Goal: Information Seeking & Learning: Check status

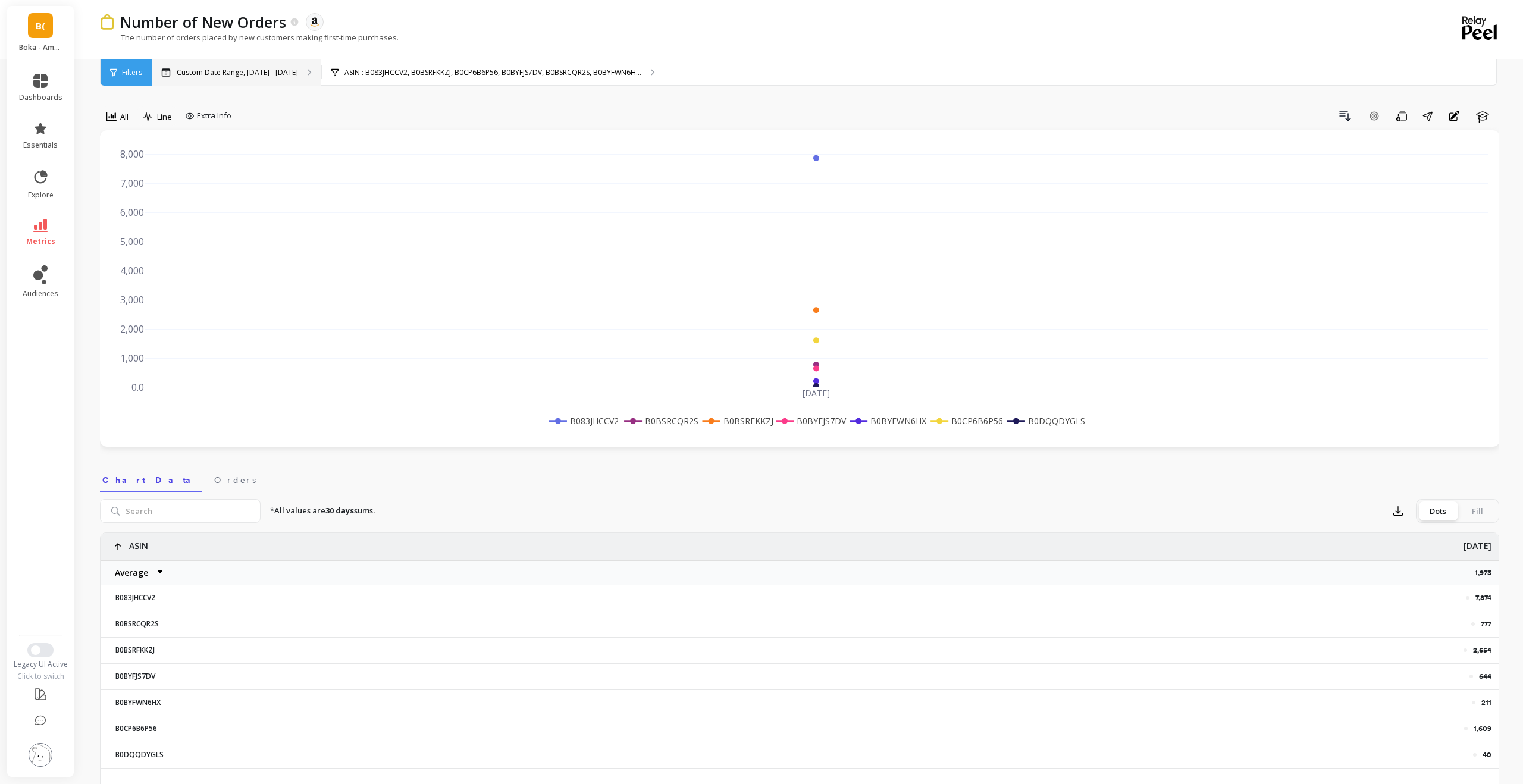
click at [248, 70] on p "Custom Date Range, [DATE] - [DATE]" at bounding box center [237, 73] width 121 height 9
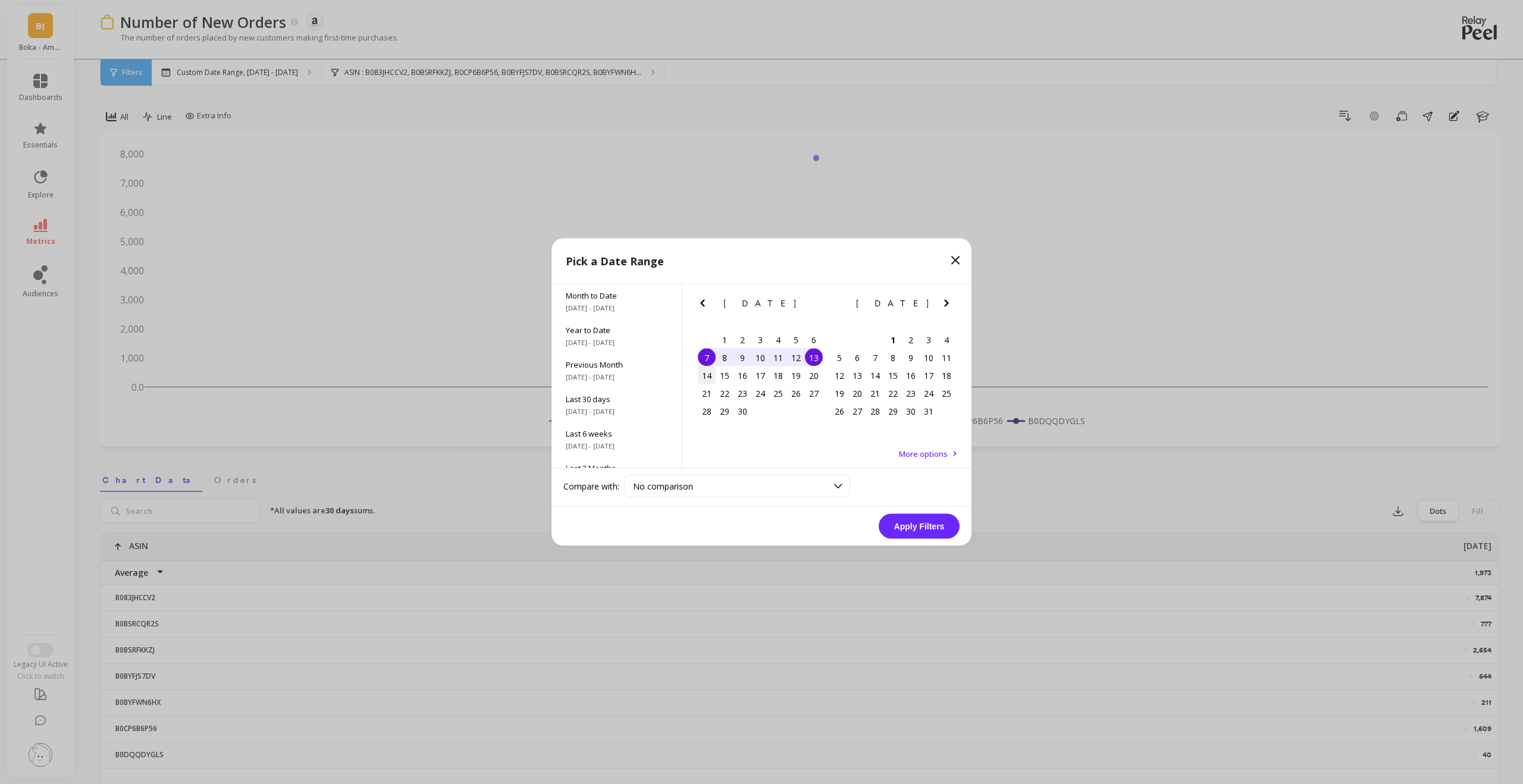
click at [707, 378] on div "14" at bounding box center [707, 375] width 18 height 18
click at [747, 395] on div "23" at bounding box center [743, 393] width 18 height 18
click at [856, 462] on button "Apply Filters" at bounding box center [919, 526] width 81 height 25
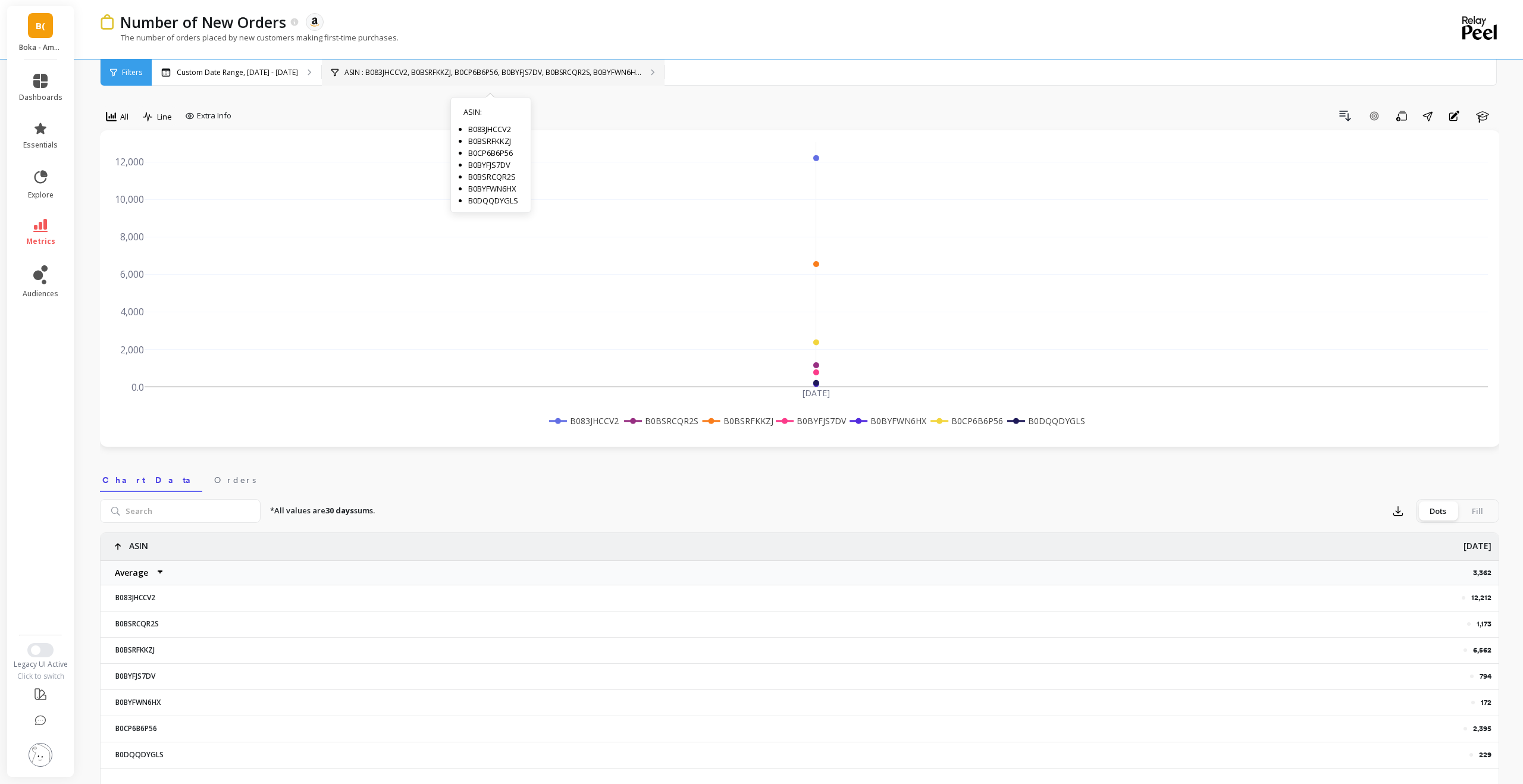
click at [552, 76] on p "ASIN : B083JHCCV2, B0BSRFKKZJ, B0CP6B6P56, B0BYFJS7DV, B0BSRCQR2S, B0BYFWN6H..." at bounding box center [493, 73] width 297 height 9
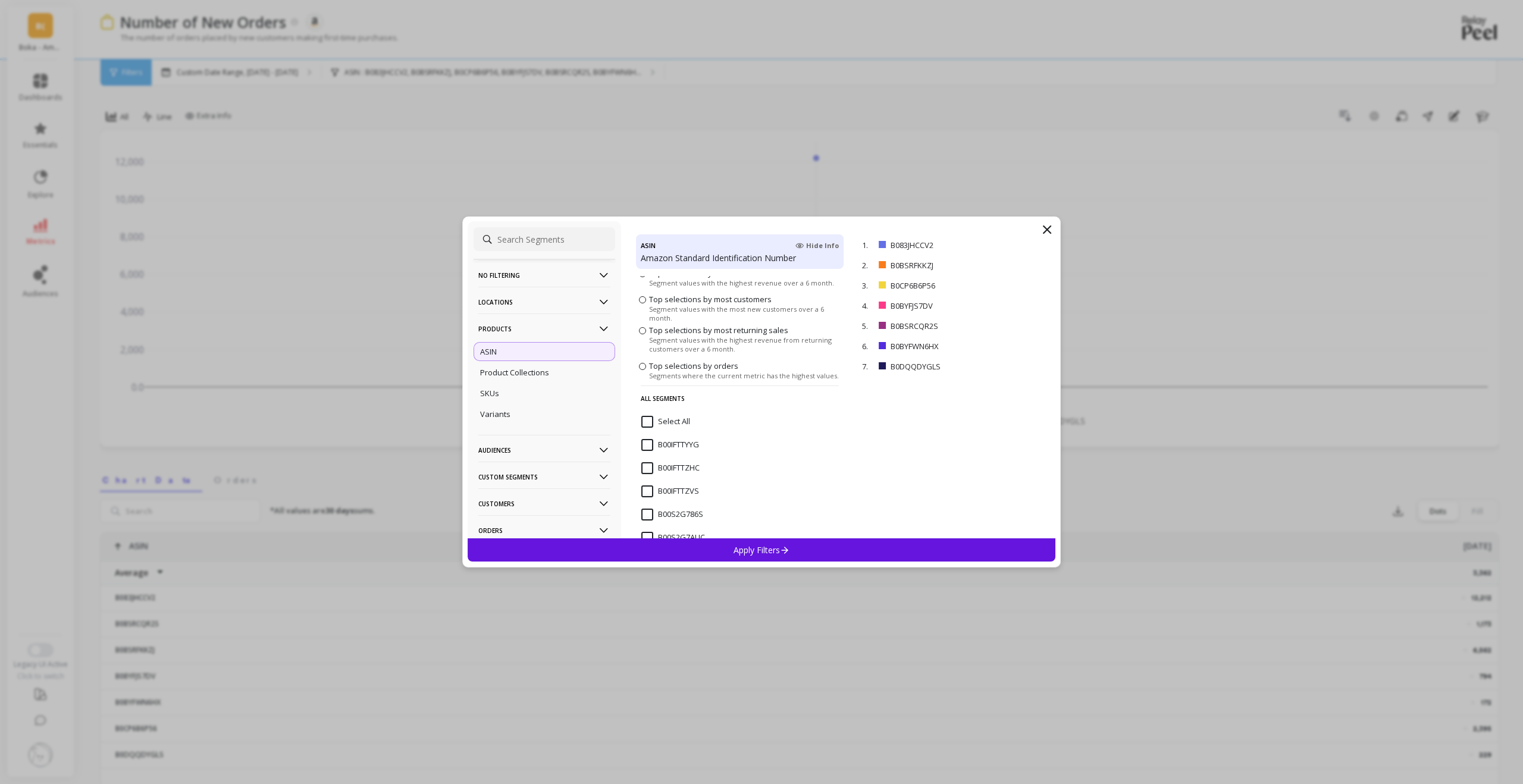
scroll to position [45, 0]
click at [703, 462] on div "Apply Filters" at bounding box center [761, 549] width 587 height 23
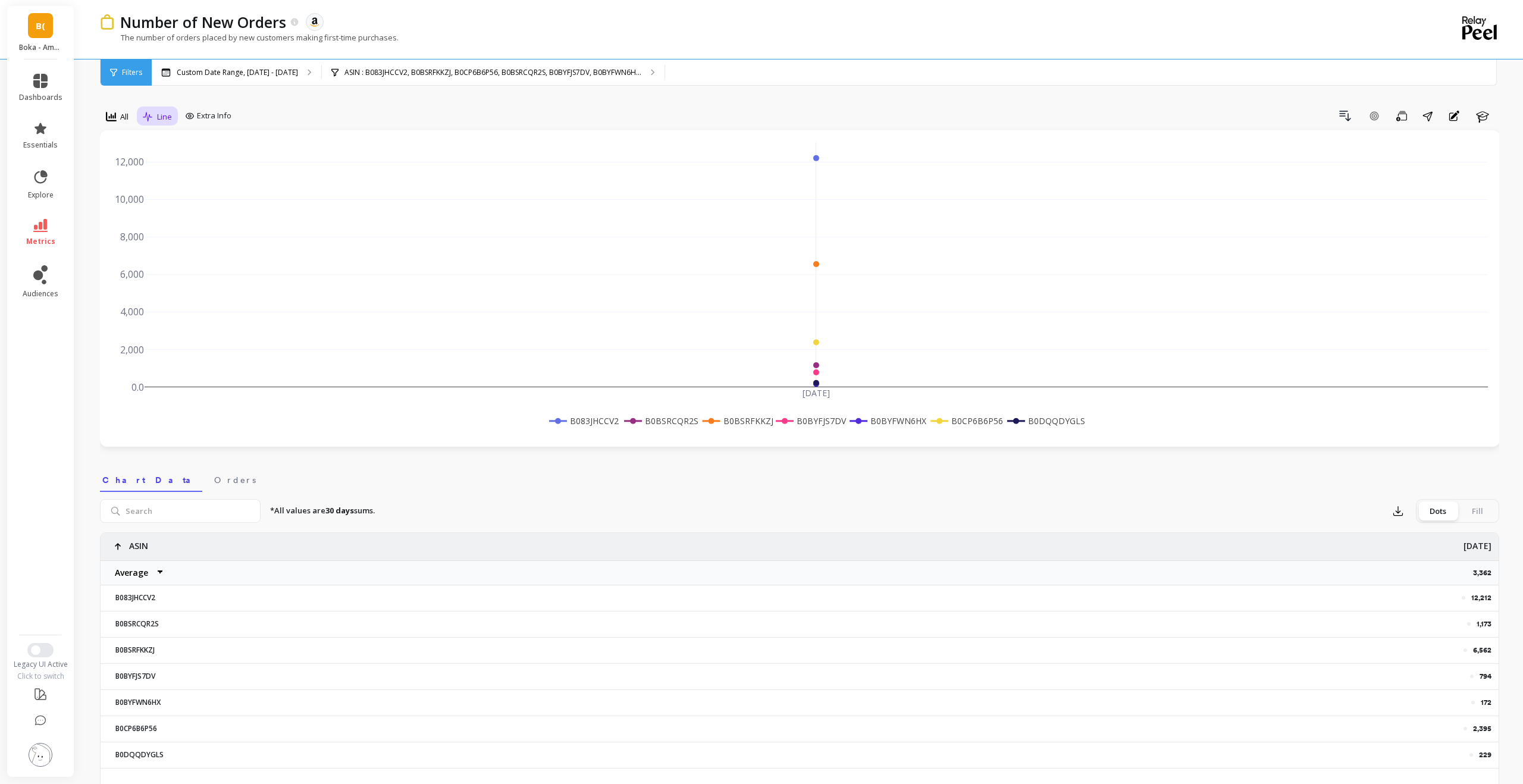
click at [149, 120] on icon at bounding box center [148, 117] width 11 height 10
click at [167, 157] on div "Bar" at bounding box center [181, 166] width 82 height 21
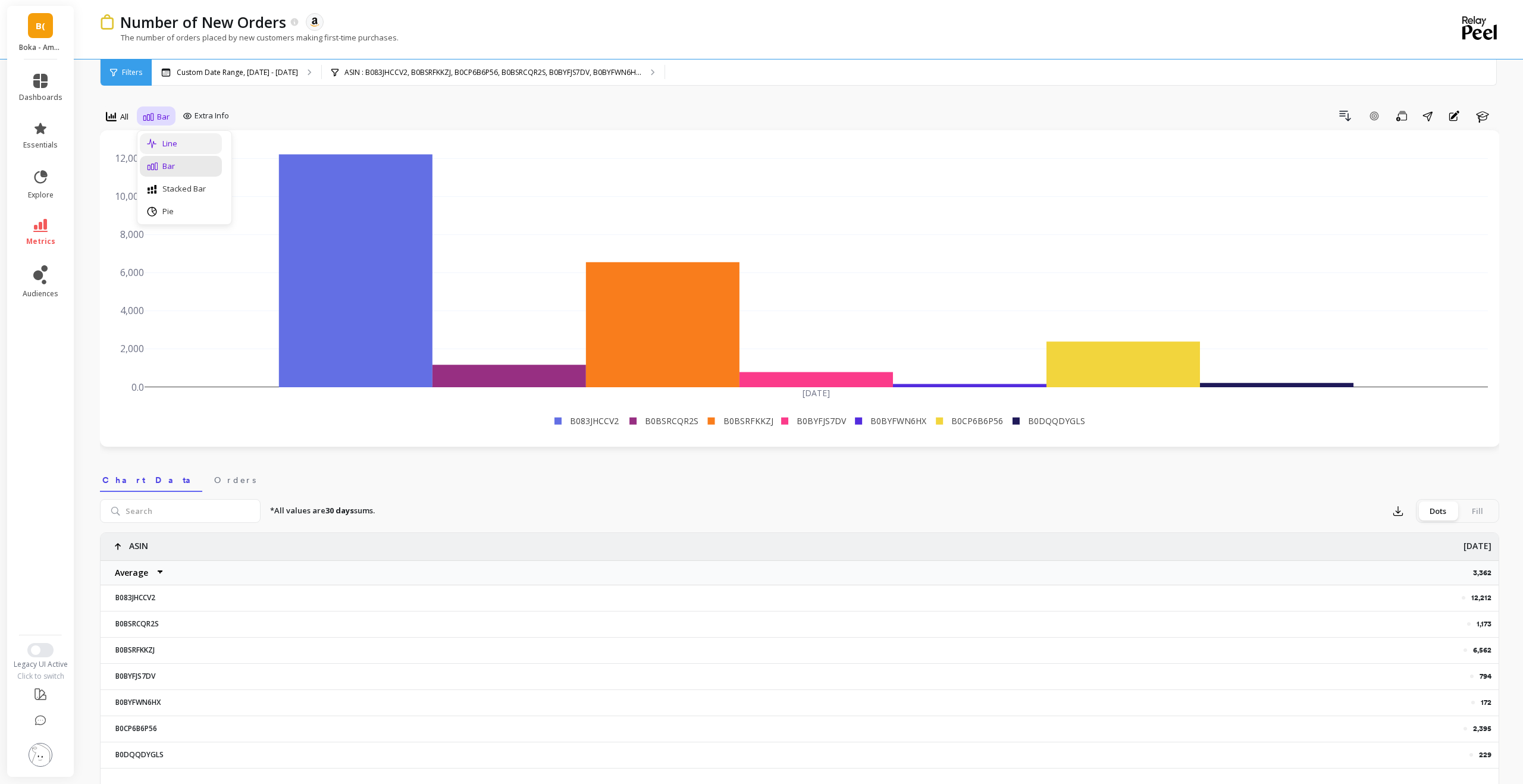
click at [166, 148] on div "Line" at bounding box center [181, 144] width 68 height 11
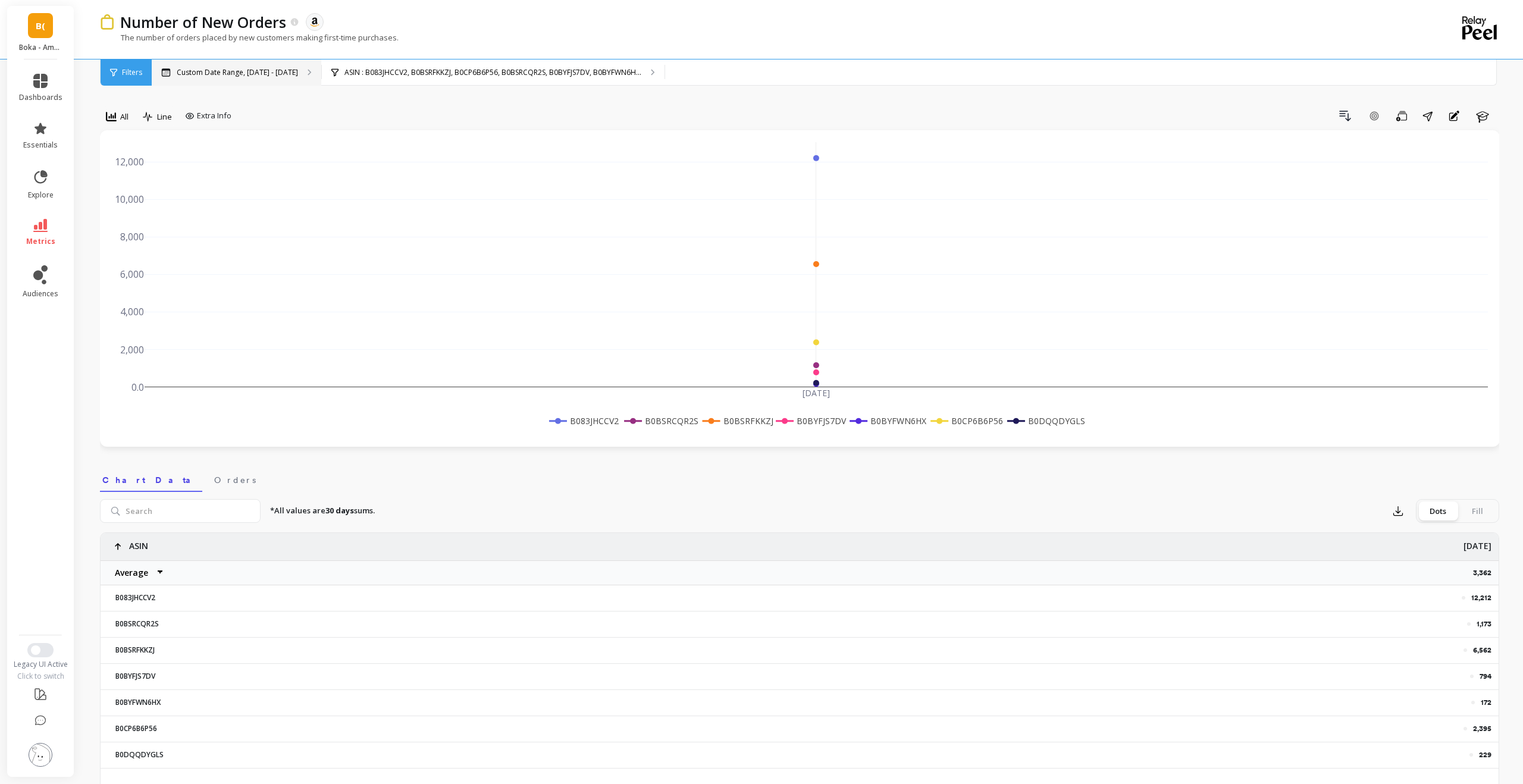
click at [284, 68] on p "Custom Date Range, [DATE] - [DATE]" at bounding box center [237, 73] width 121 height 9
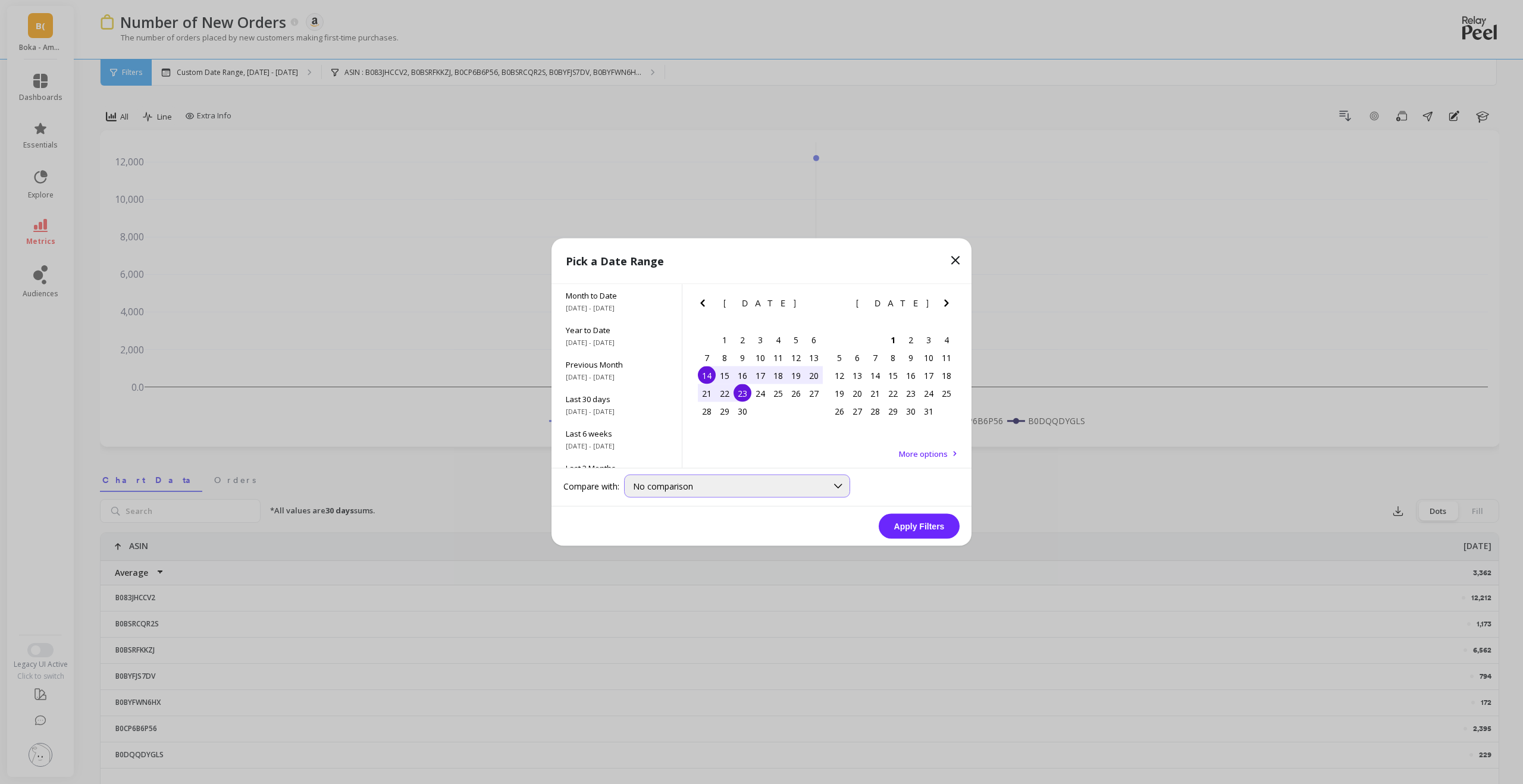
click at [799, 462] on div "No comparison" at bounding box center [730, 486] width 194 height 11
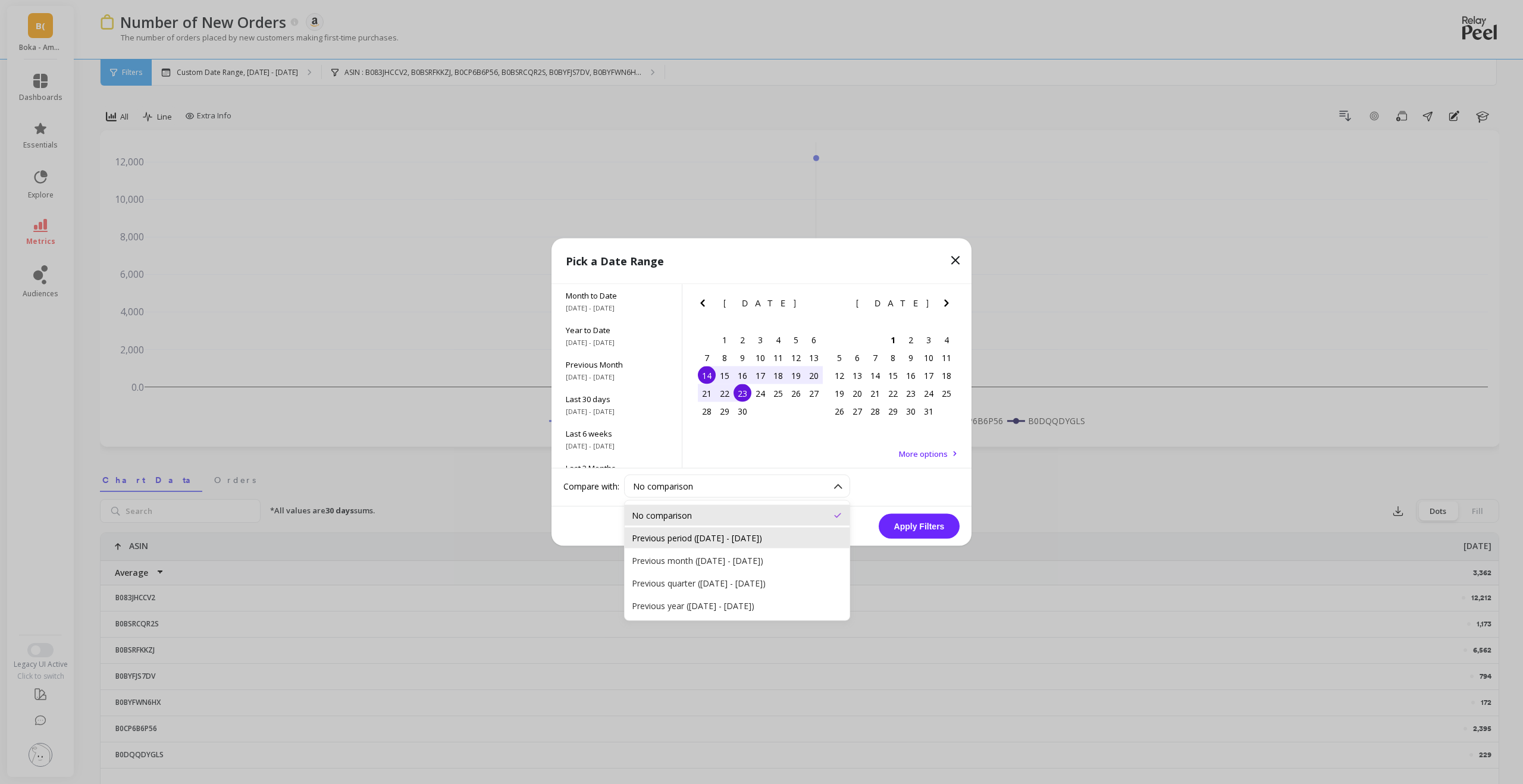
click at [805, 462] on div "Previous period ([DATE] - [DATE])" at bounding box center [737, 537] width 210 height 11
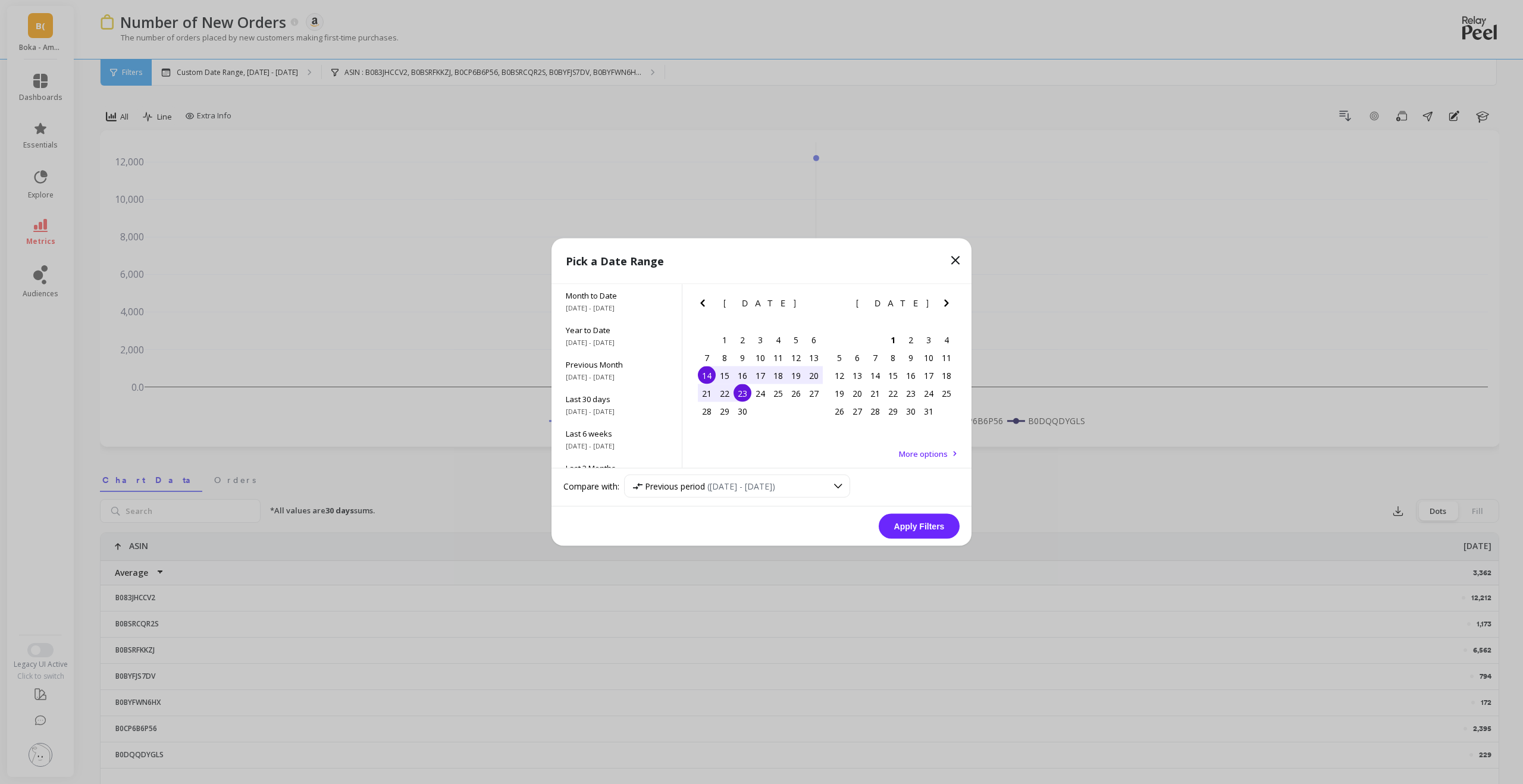
click at [856, 462] on button "Apply Filters" at bounding box center [919, 526] width 81 height 25
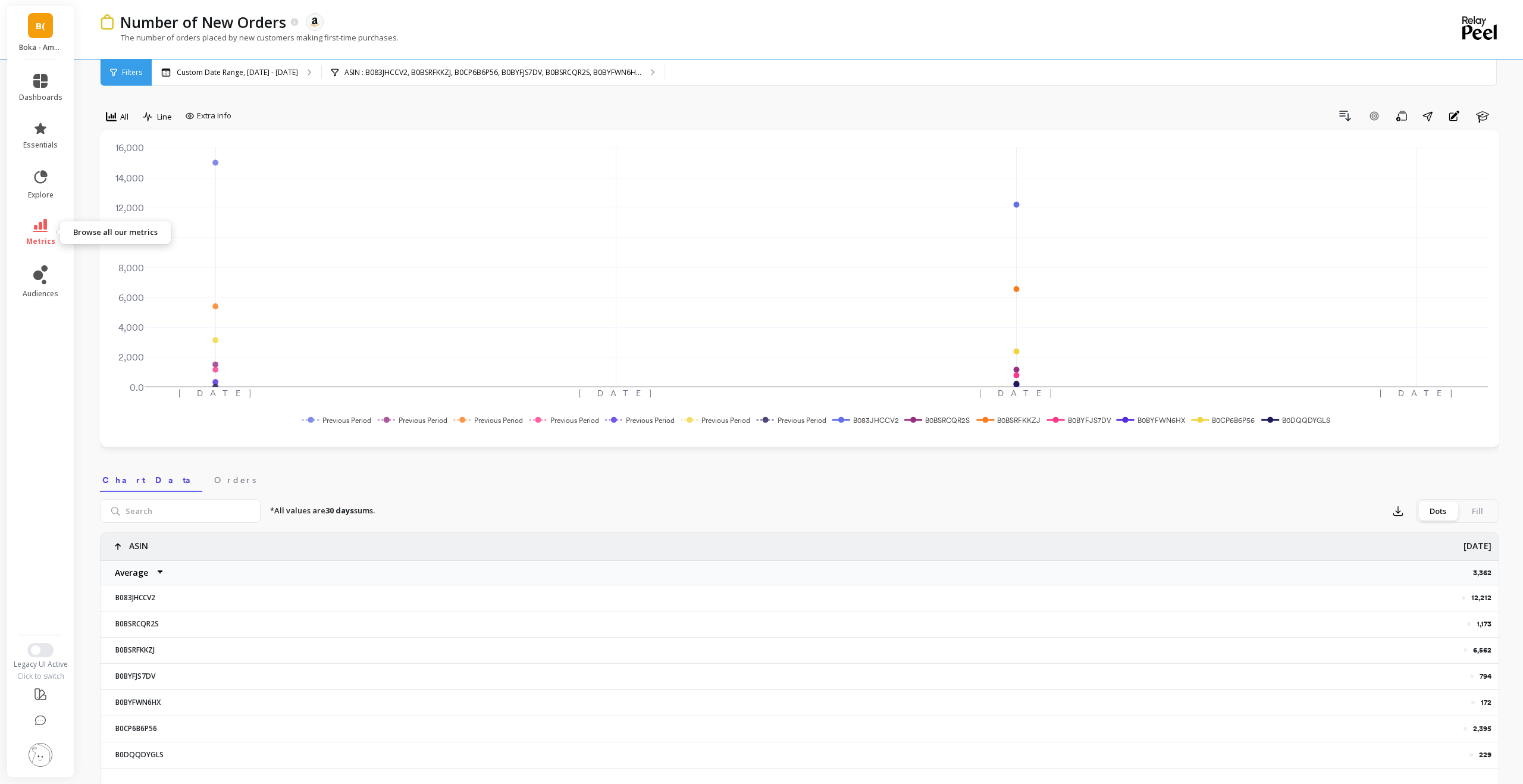
click at [43, 220] on icon at bounding box center [40, 225] width 14 height 13
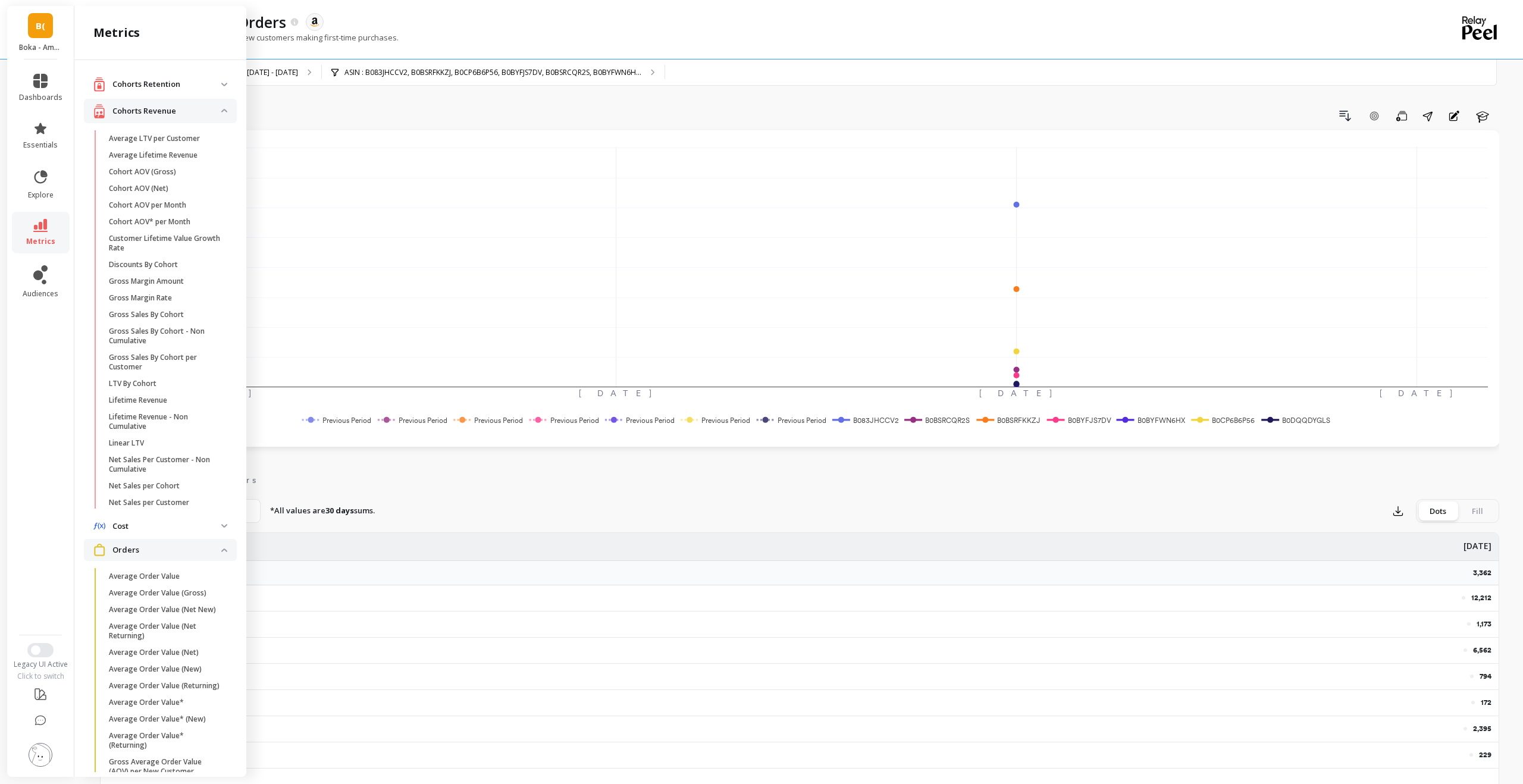
scroll to position [274, 0]
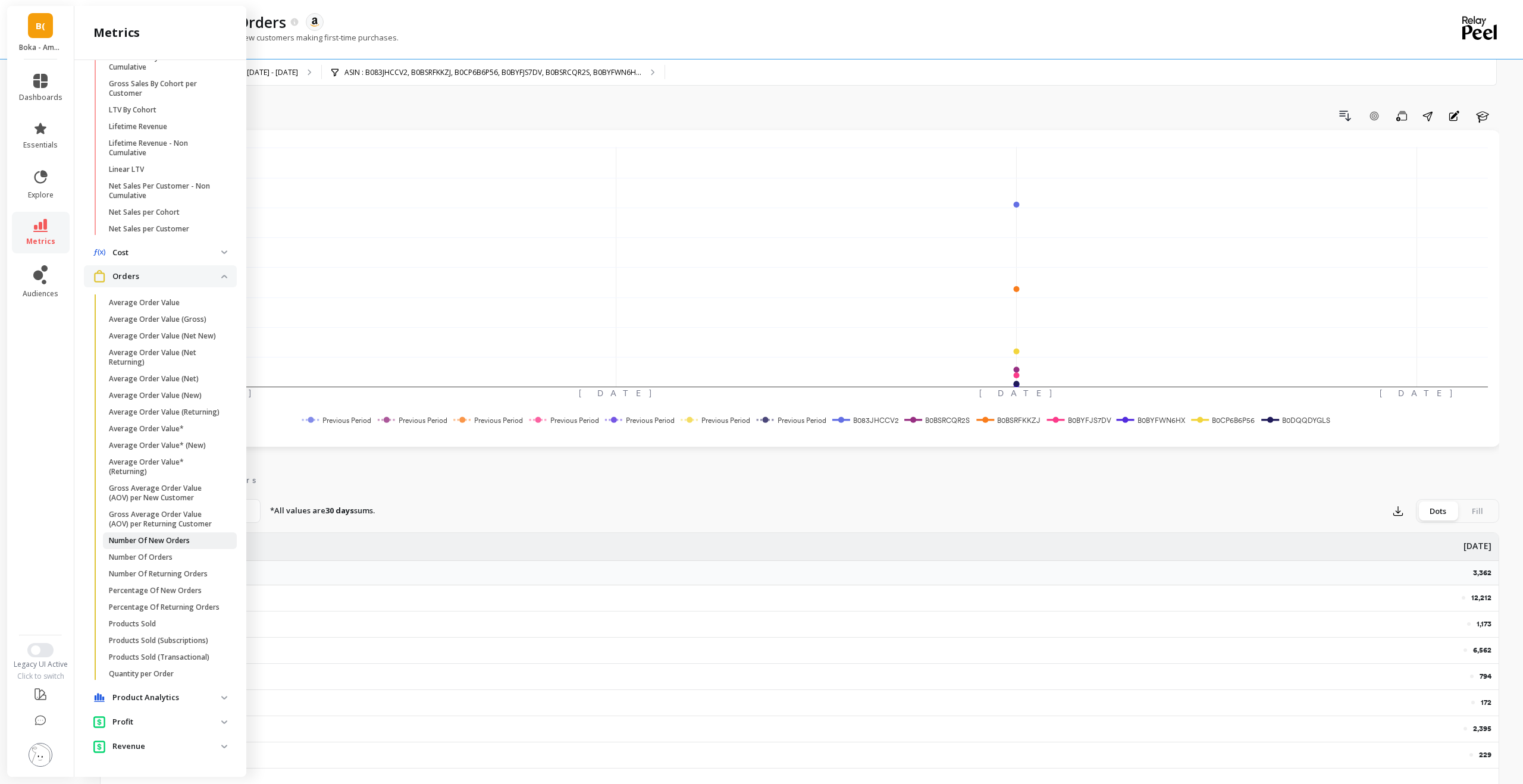
click at [185, 462] on p "Number Of New Orders" at bounding box center [149, 541] width 81 height 9
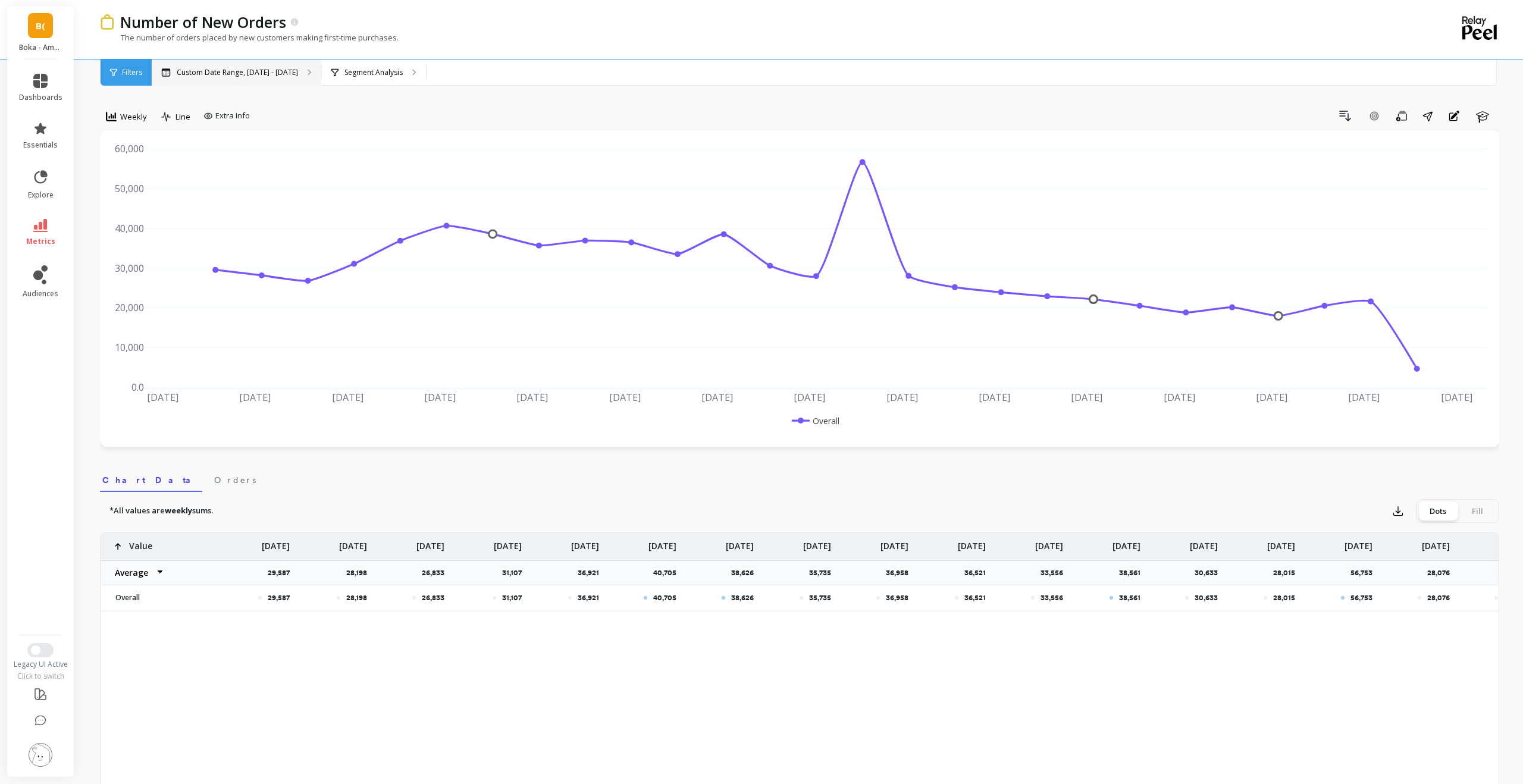
click at [225, 69] on p "Custom Date Range, [DATE] - [DATE]" at bounding box center [237, 73] width 121 height 9
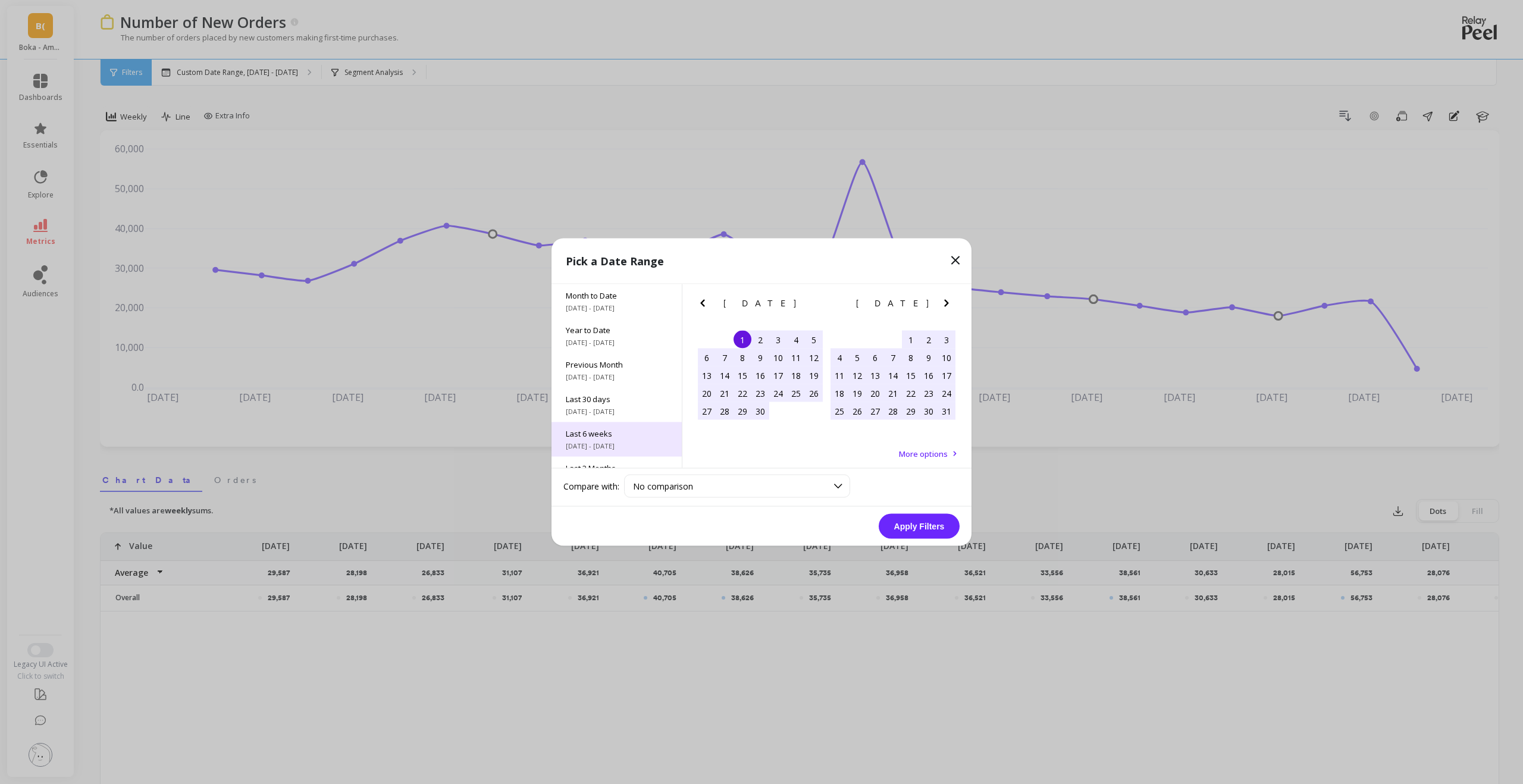
click at [648, 425] on div "Last 6 weeks [DATE] - [DATE]" at bounding box center [616, 439] width 130 height 34
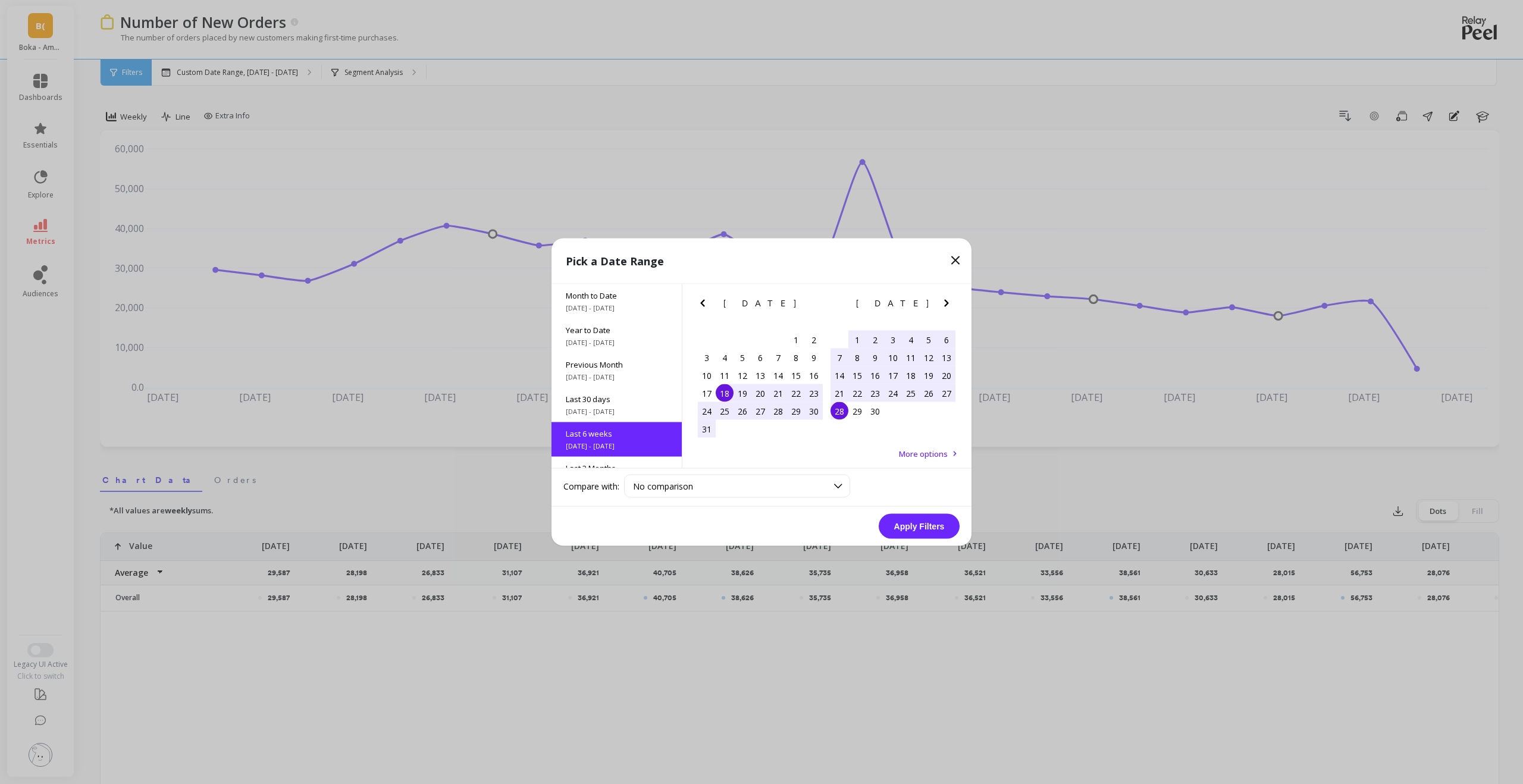
scroll to position [63, 0]
click at [856, 462] on button "Apply Filters" at bounding box center [919, 526] width 81 height 25
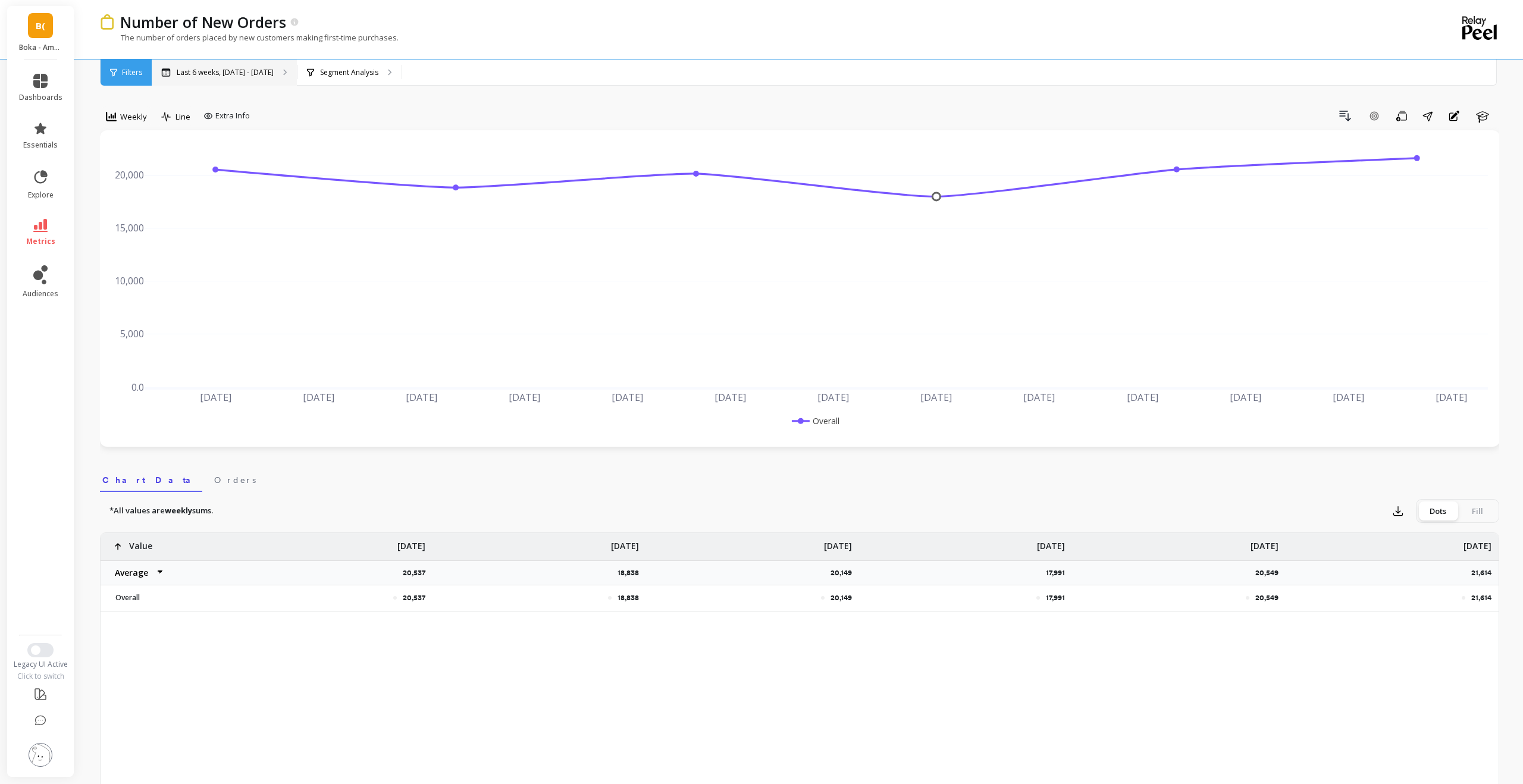
click at [254, 73] on p "Last 6 weeks, [DATE] - [DATE]" at bounding box center [225, 73] width 97 height 9
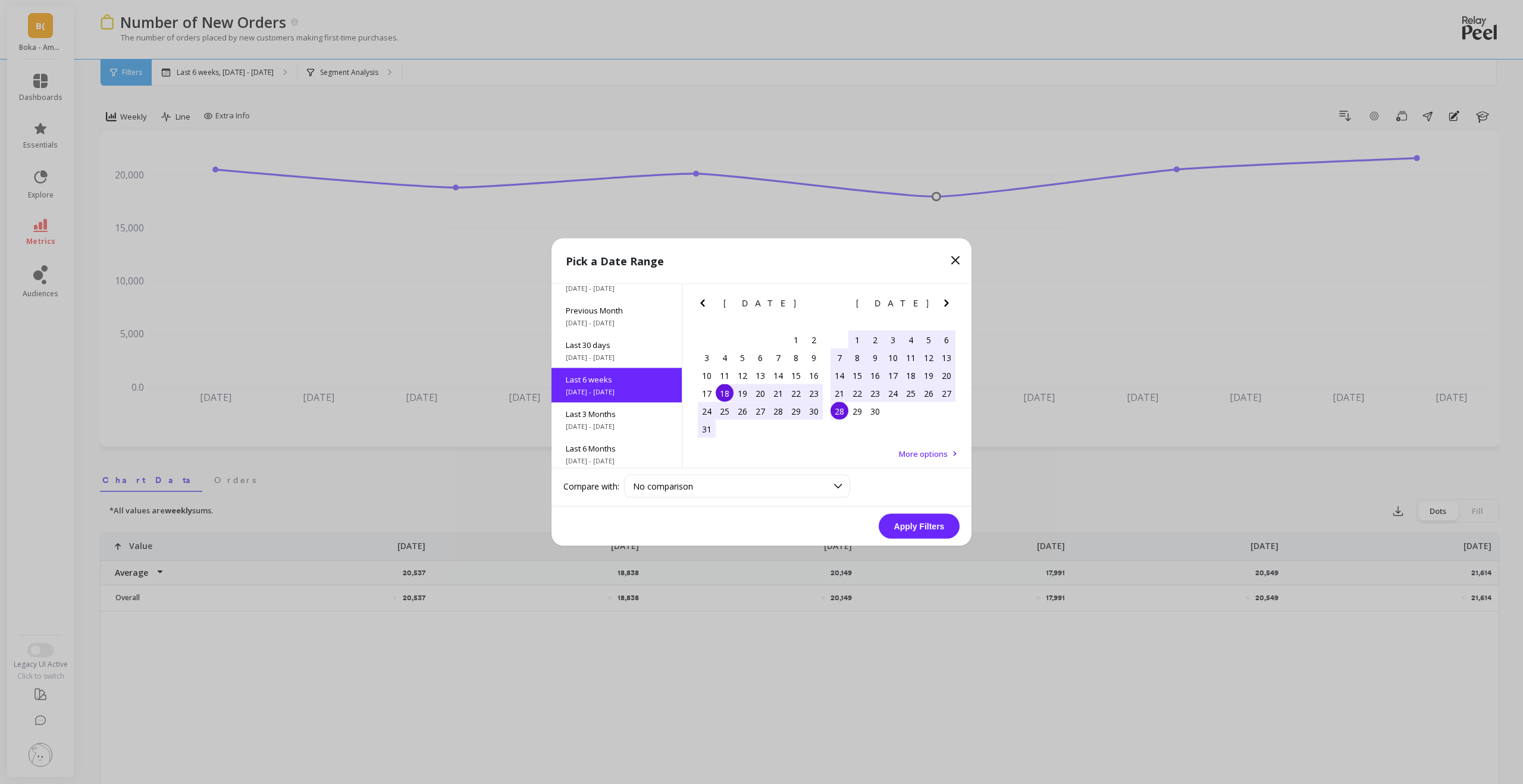
scroll to position [63, 0]
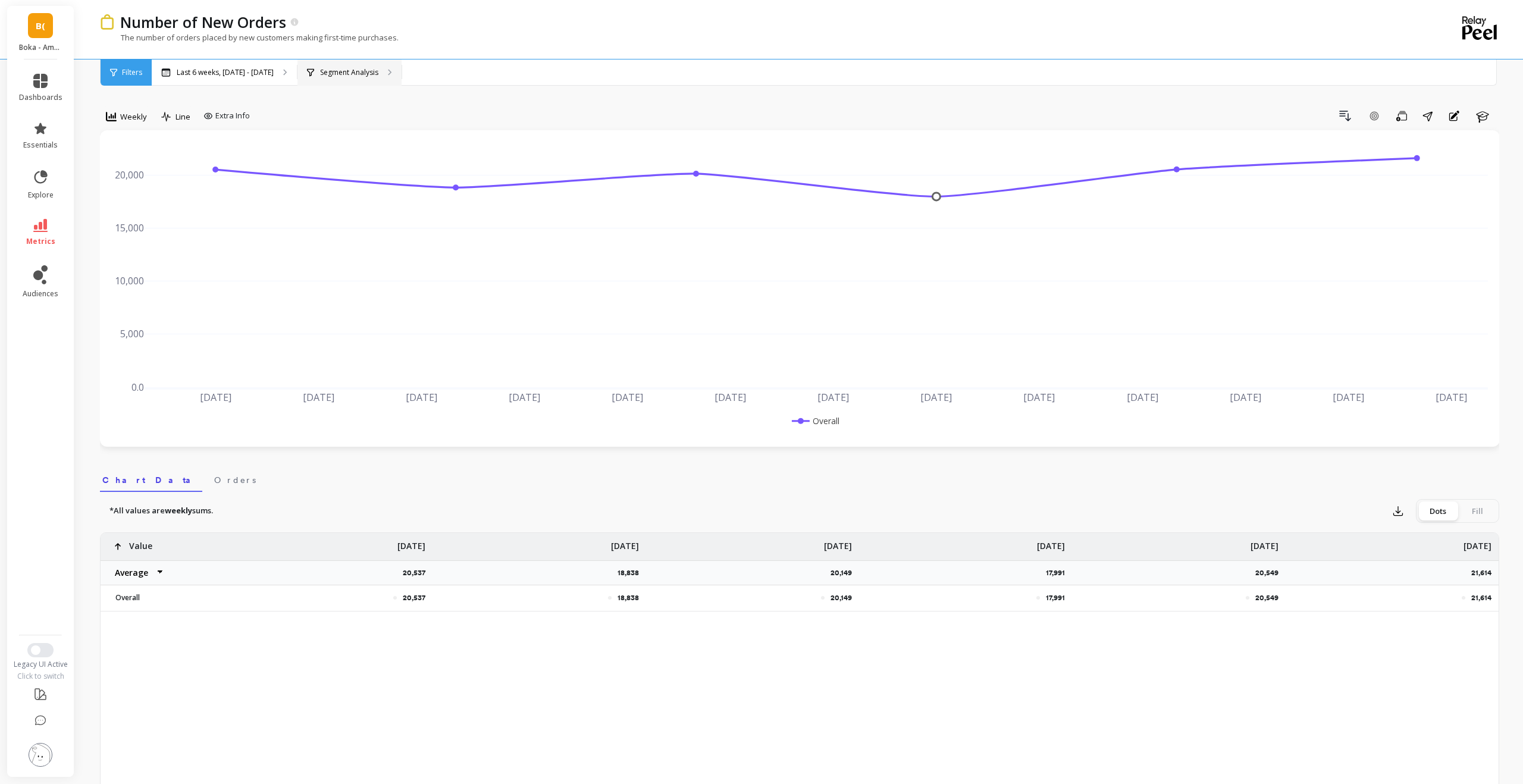
click at [368, 73] on p "Segment Analysis" at bounding box center [349, 73] width 58 height 9
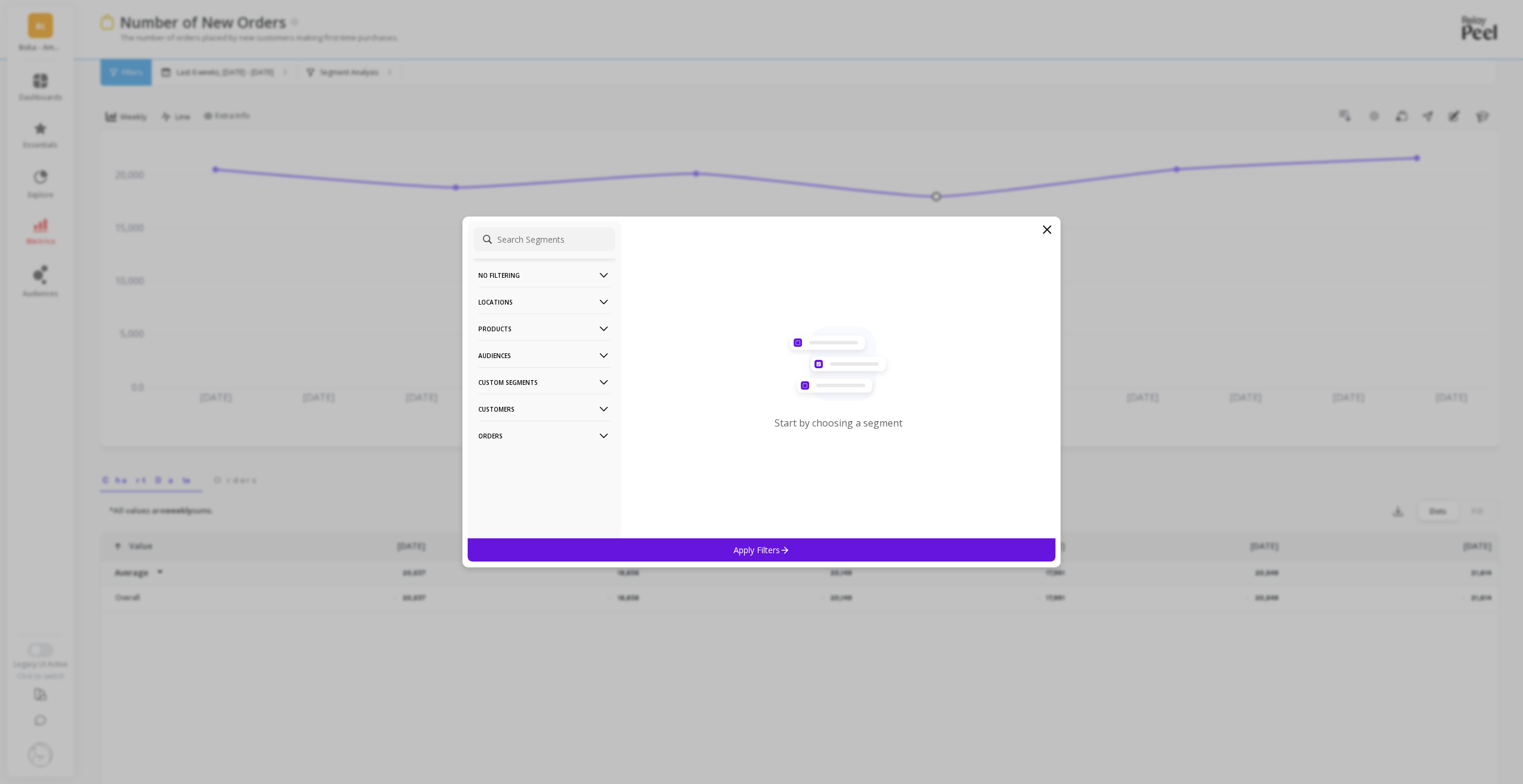
click at [668, 462] on div "Apply Filters" at bounding box center [761, 549] width 587 height 23
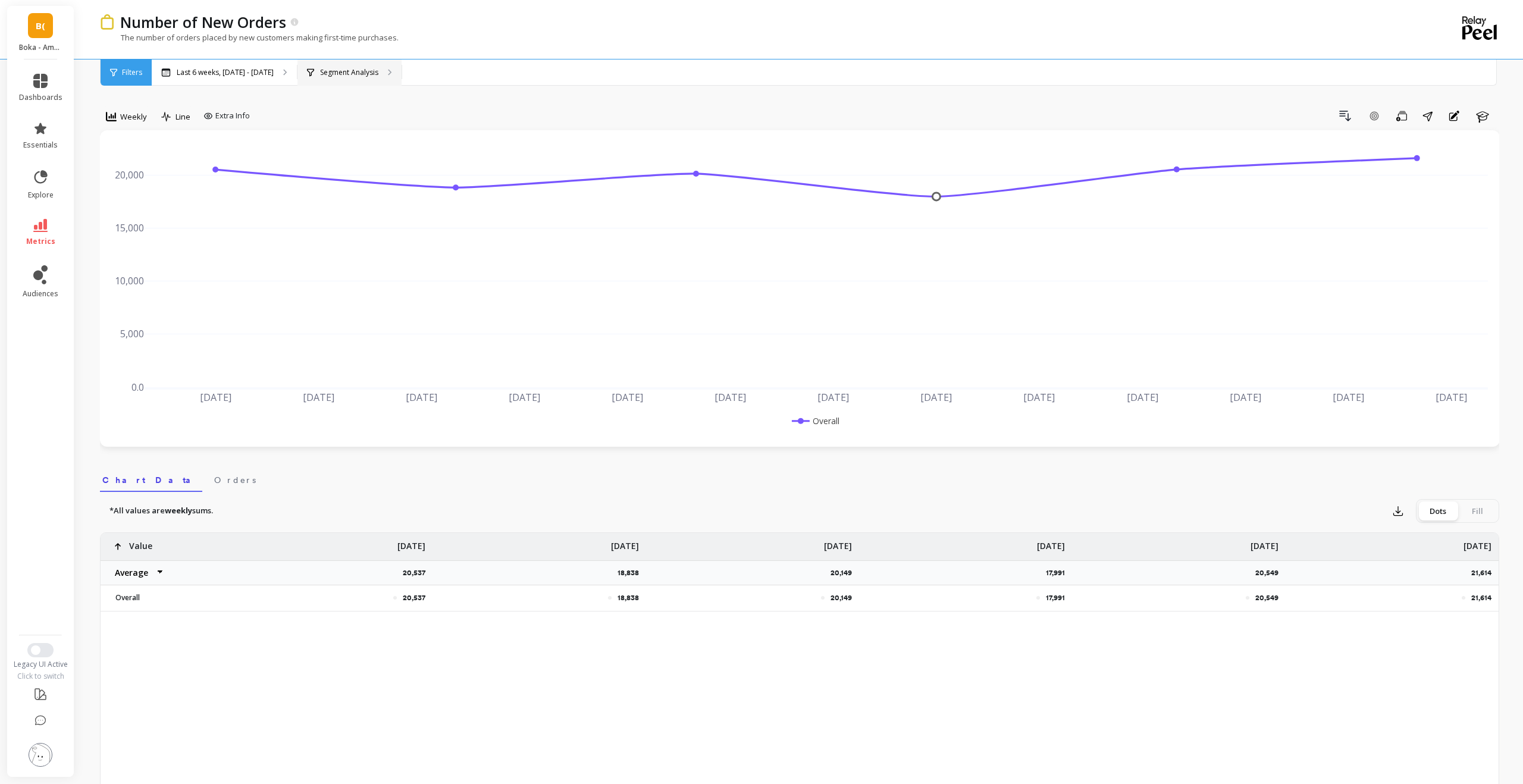
click at [352, 68] on p "Segment Analysis" at bounding box center [349, 73] width 58 height 9
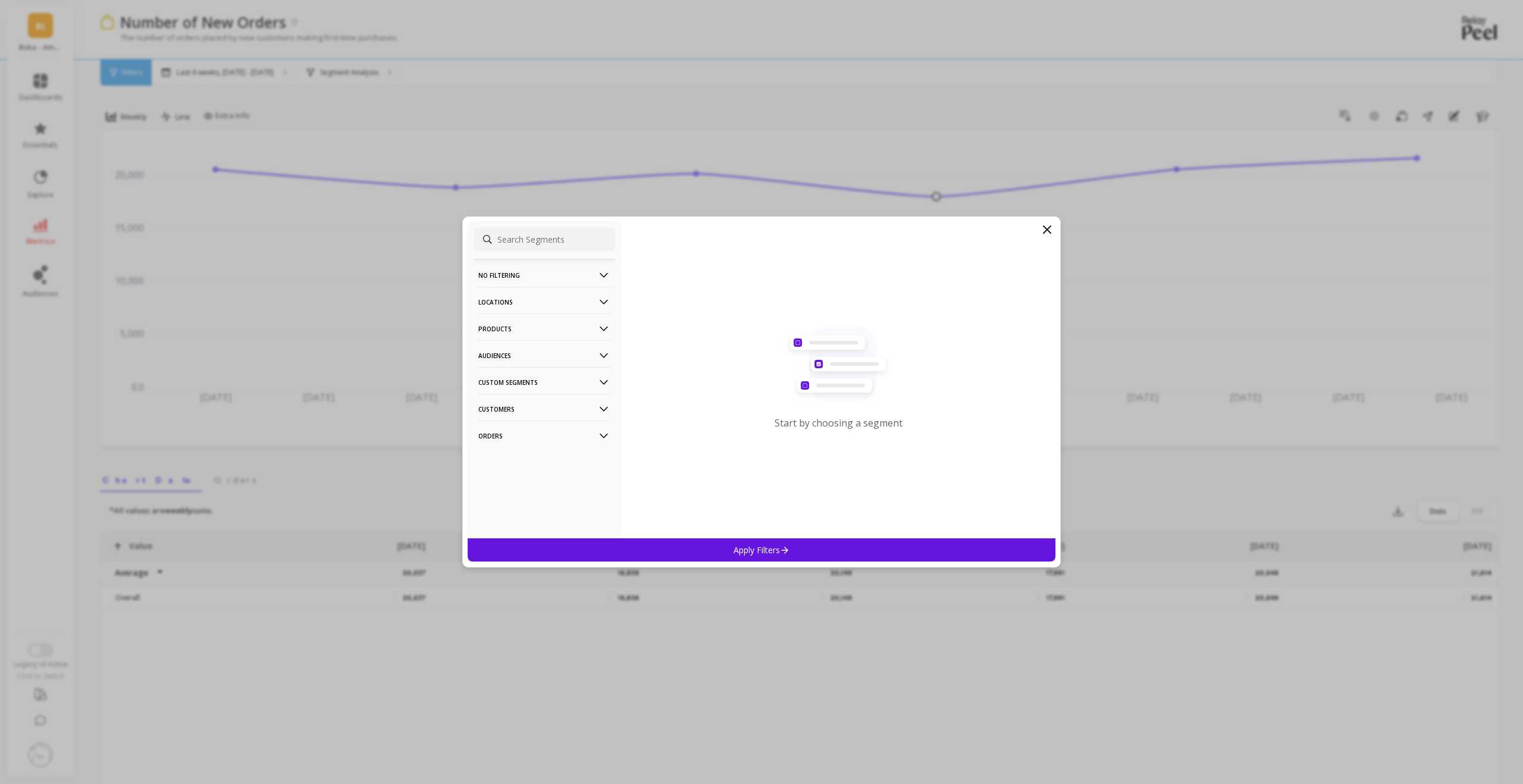
click at [595, 323] on p "Products" at bounding box center [544, 328] width 132 height 30
click at [548, 351] on div "ASIN" at bounding box center [544, 351] width 142 height 19
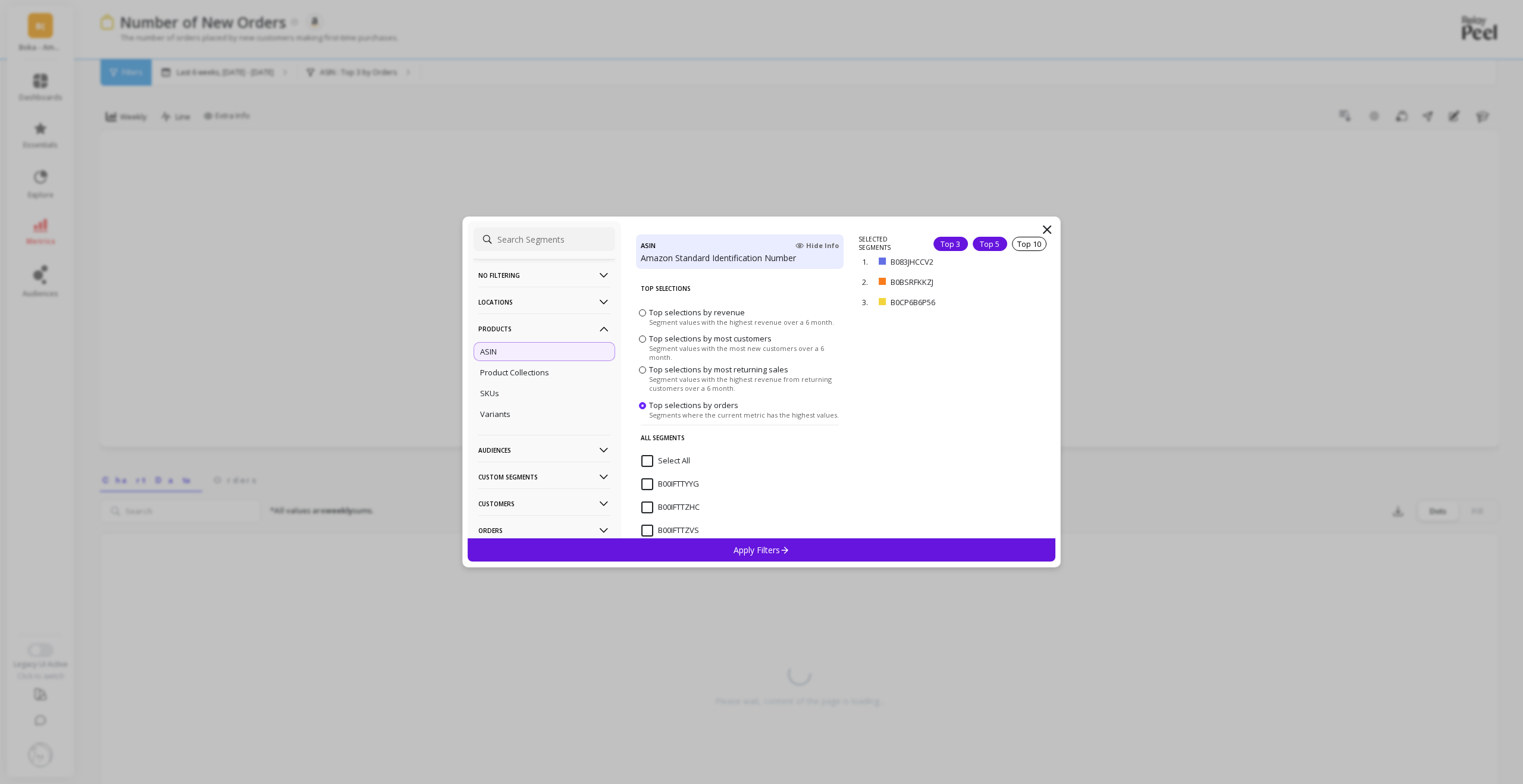
click at [856, 237] on div "Top 5" at bounding box center [989, 243] width 34 height 14
click at [856, 245] on div "Top 10" at bounding box center [1029, 243] width 34 height 14
click at [856, 245] on div "Top 5" at bounding box center [989, 243] width 34 height 14
click at [856, 462] on div "Apply Filters" at bounding box center [761, 549] width 587 height 23
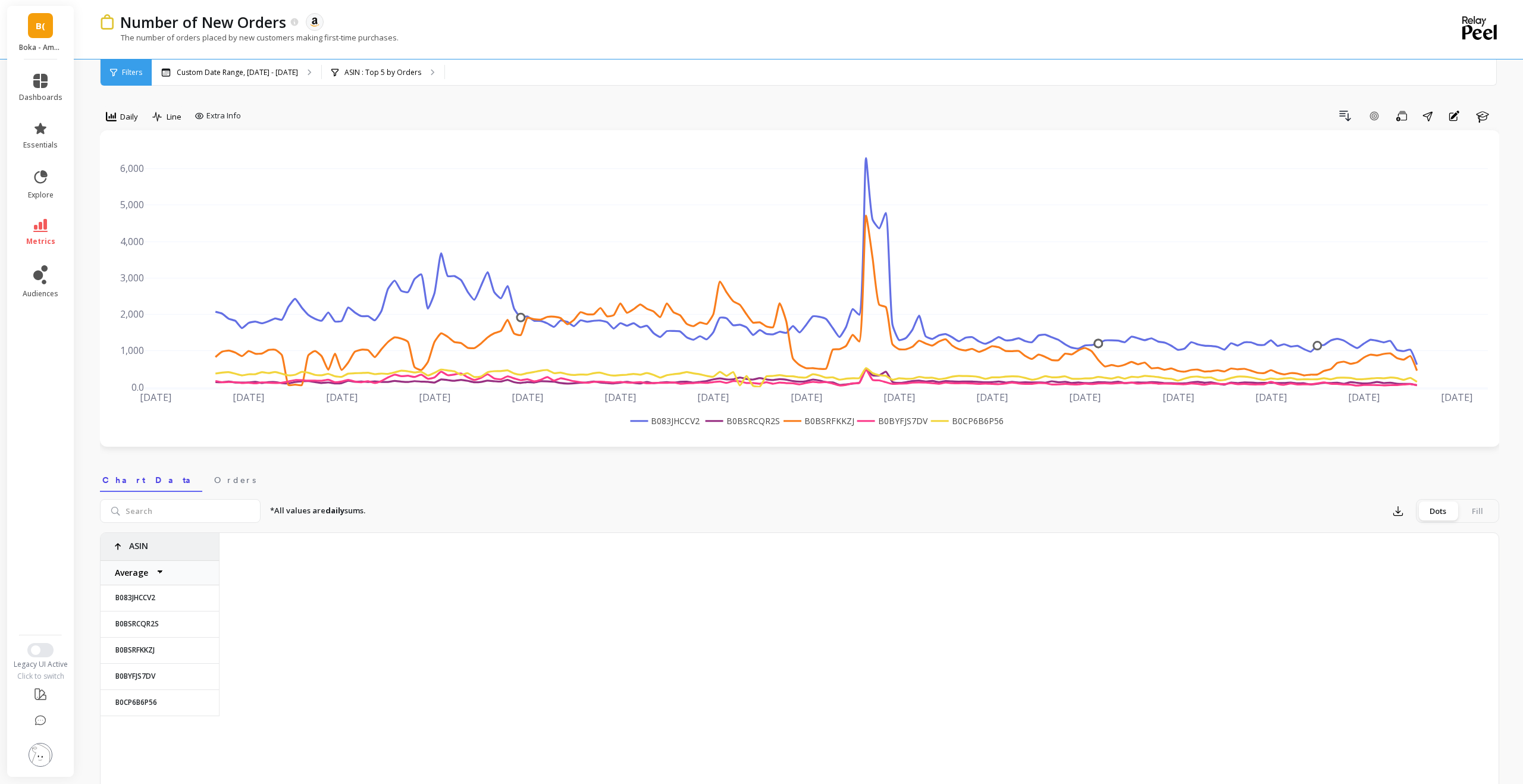
scroll to position [0, 12797]
